Goal: Ask a question

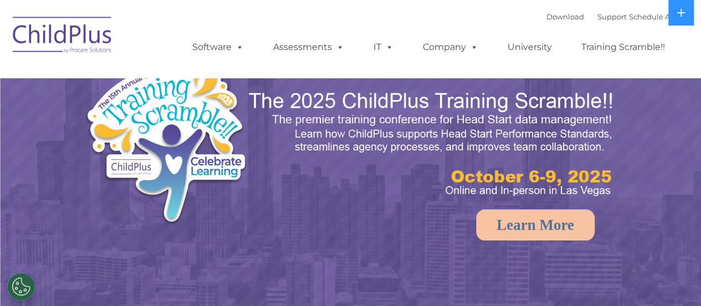
select select "MEDIUM"
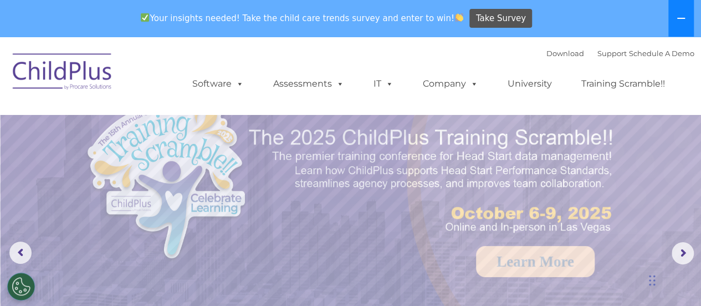
click at [685, 13] on button at bounding box center [682, 18] width 26 height 37
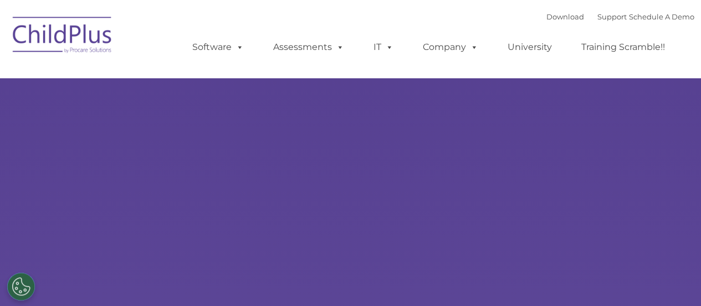
select select "MEDIUM"
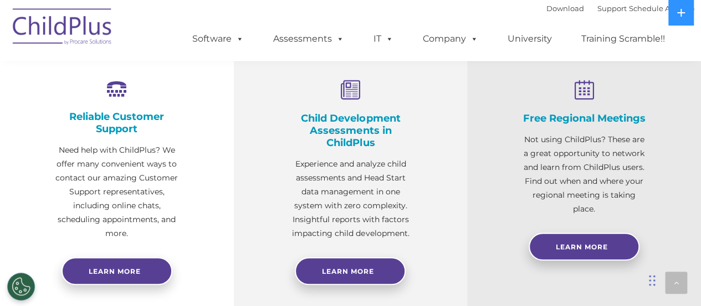
scroll to position [419, 0]
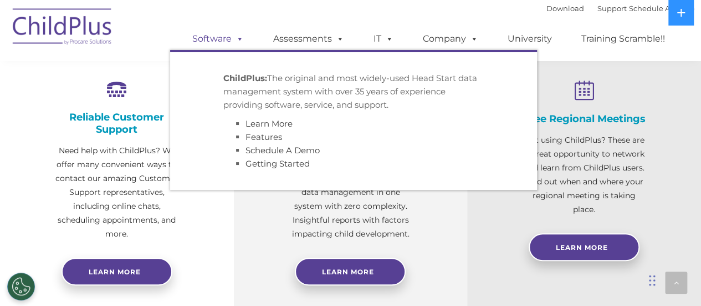
click at [212, 40] on link "Software" at bounding box center [218, 39] width 74 height 22
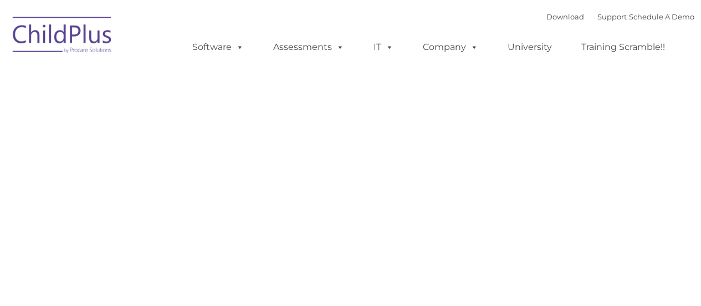
type input ""
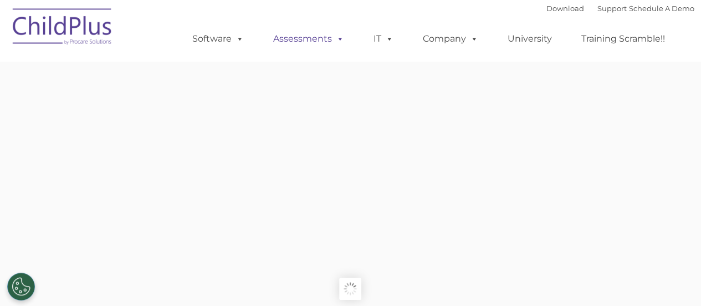
click at [300, 30] on ul "Software ChildPlus: The original and most widely-used Head Start data managemen…" at bounding box center [432, 39] width 525 height 44
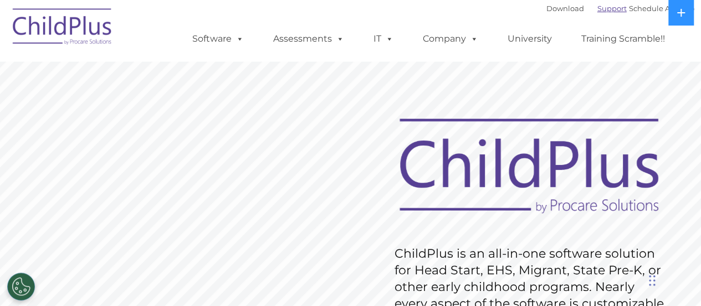
click at [602, 8] on link "Support" at bounding box center [612, 8] width 29 height 9
click at [603, 11] on link "Support" at bounding box center [612, 8] width 29 height 9
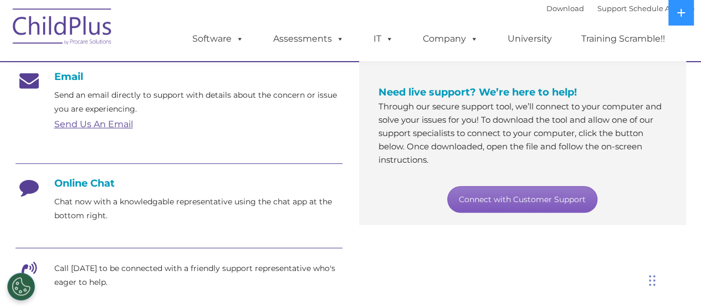
scroll to position [194, 0]
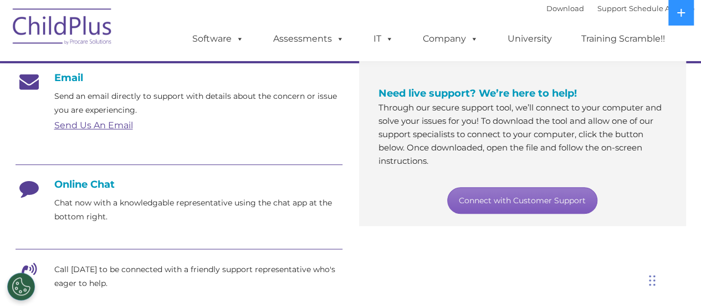
click at [511, 196] on link "Connect with Customer Support" at bounding box center [522, 200] width 150 height 27
